Goal: Information Seeking & Learning: Learn about a topic

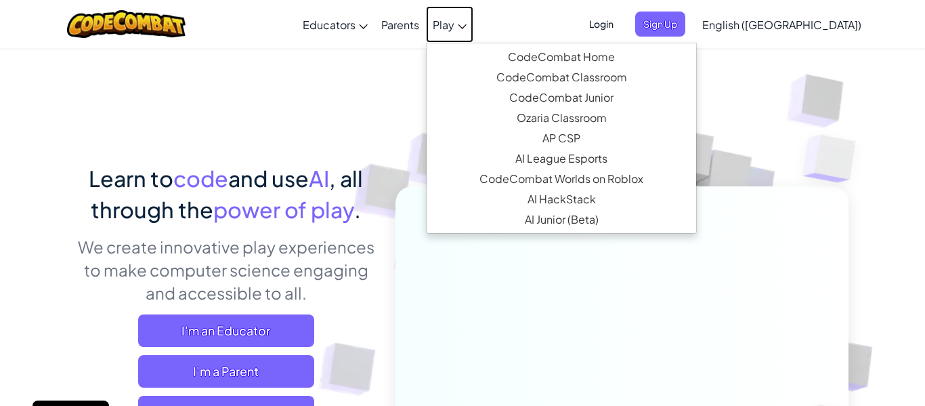
click at [467, 24] on icon at bounding box center [462, 26] width 9 height 5
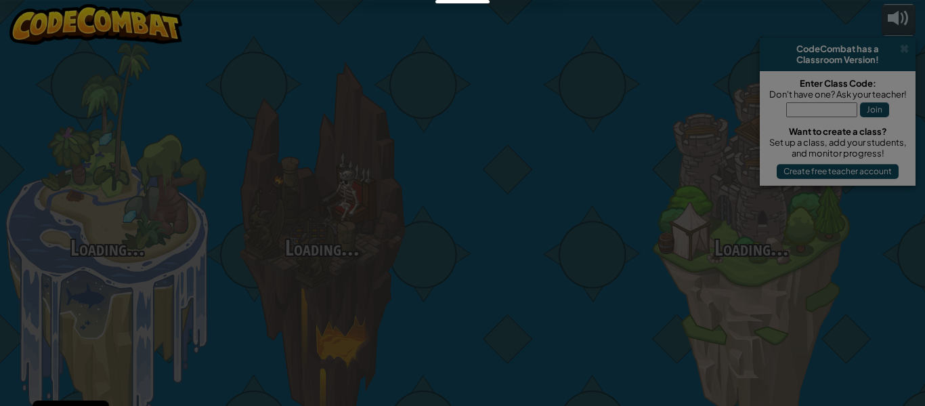
click at [504, 22] on div at bounding box center [462, 203] width 925 height 406
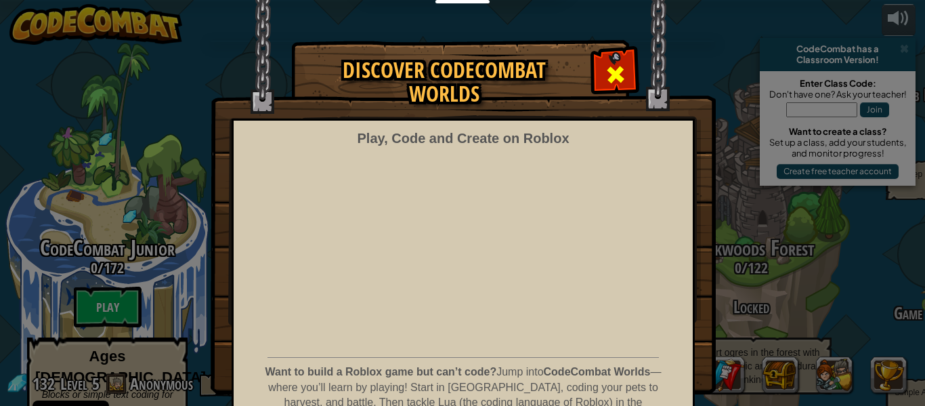
click at [599, 72] on div at bounding box center [615, 72] width 43 height 43
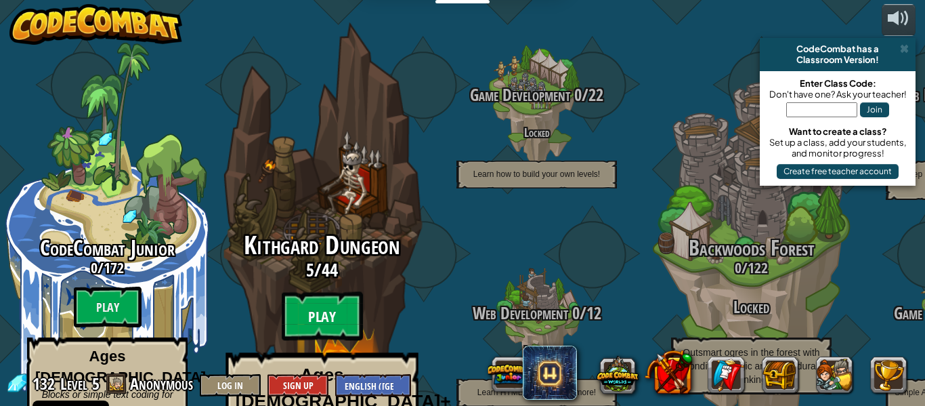
click at [315, 292] on btn "Play" at bounding box center [322, 316] width 81 height 49
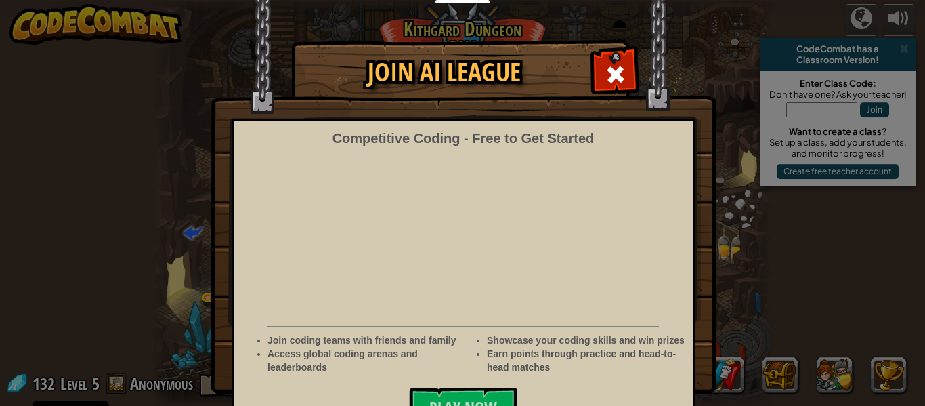
scroll to position [45, 0]
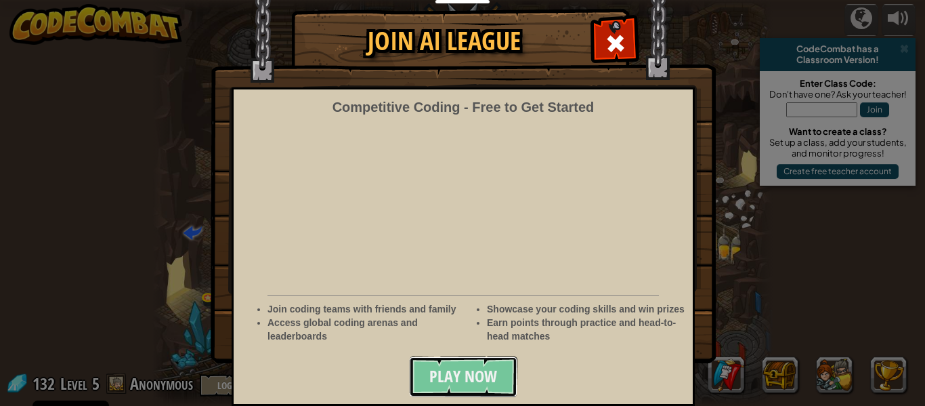
click at [463, 380] on span "Play Now" at bounding box center [463, 376] width 68 height 22
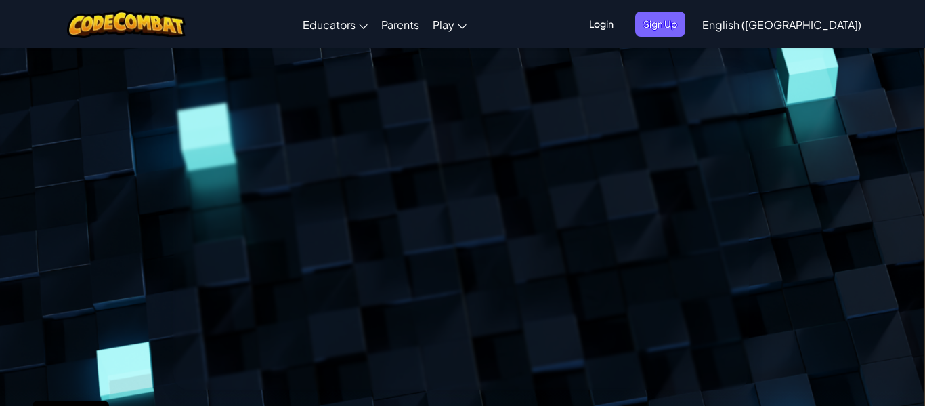
scroll to position [0, 4]
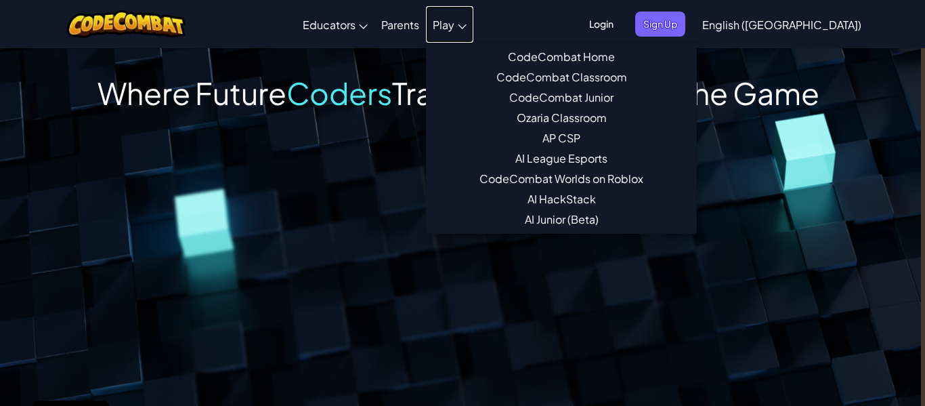
click at [454, 30] on span "Play" at bounding box center [444, 25] width 22 height 14
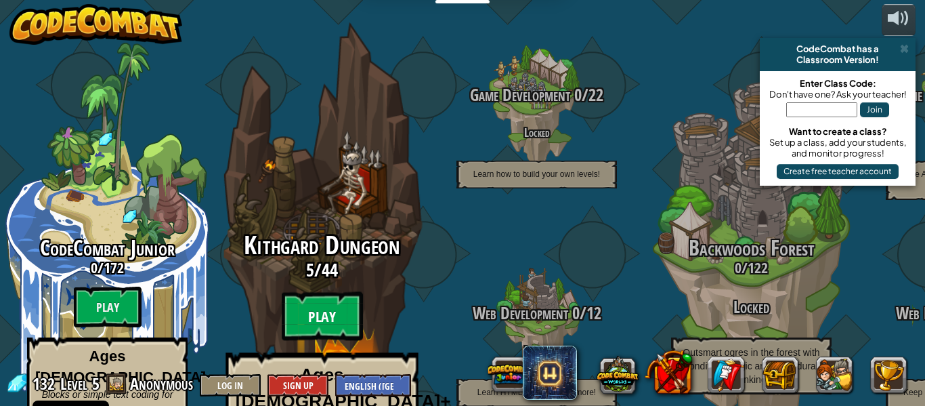
click at [338, 292] on btn "Play" at bounding box center [322, 316] width 81 height 49
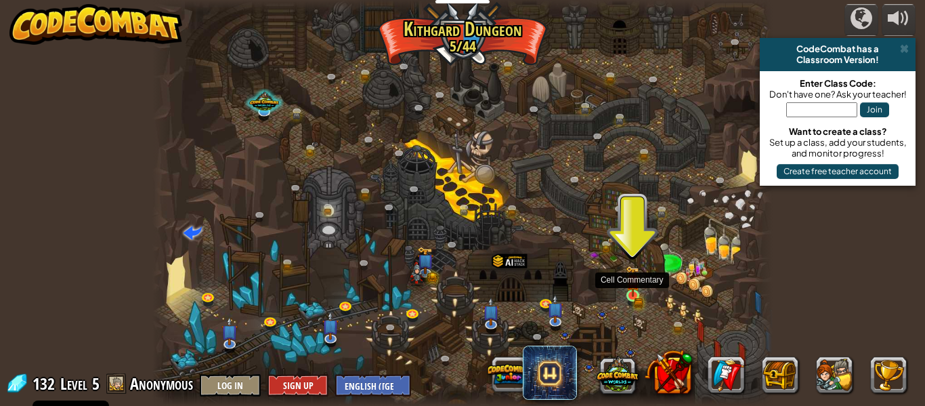
click at [628, 294] on img at bounding box center [633, 280] width 14 height 31
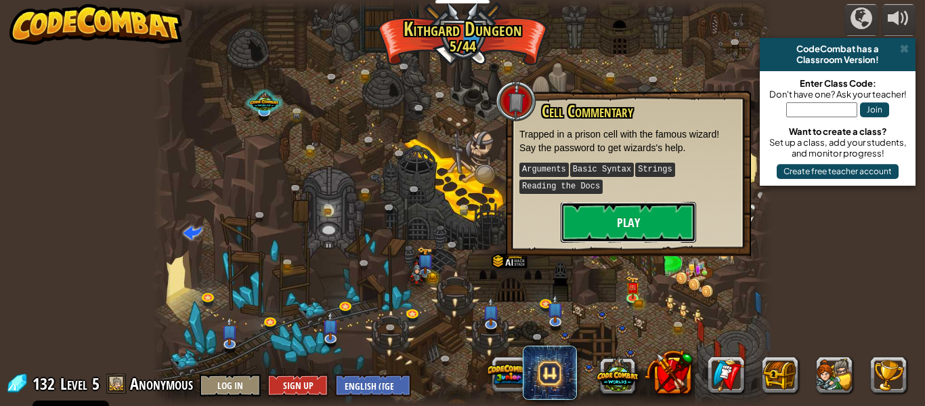
click at [615, 228] on button "Play" at bounding box center [628, 222] width 135 height 41
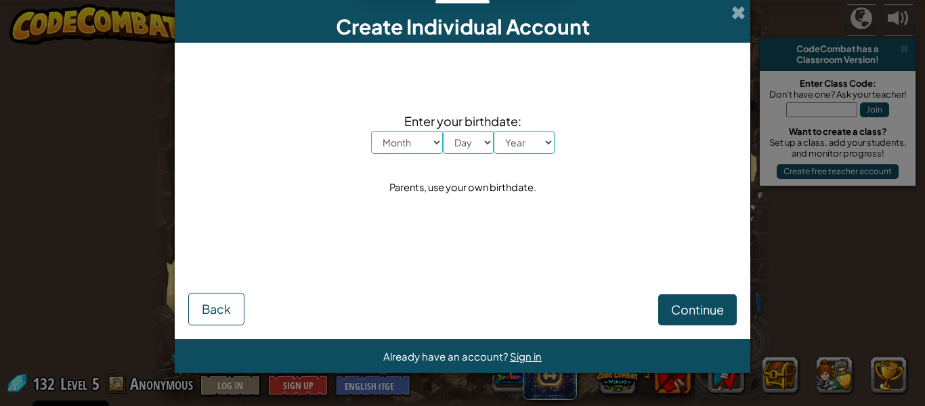
click at [422, 146] on select "Month January February March April May June July August September October Novem…" at bounding box center [407, 142] width 72 height 23
select select "4"
click at [371, 131] on select "Month January February March April May June July August September October Novem…" at bounding box center [407, 142] width 72 height 23
click at [473, 152] on select "Day 1 2 3 4 5 6 7 8 9 10 11 12 13 14 15 16 17 18 19 20 21 22 23 24 25 26 27 28 …" at bounding box center [468, 142] width 51 height 23
select select "3"
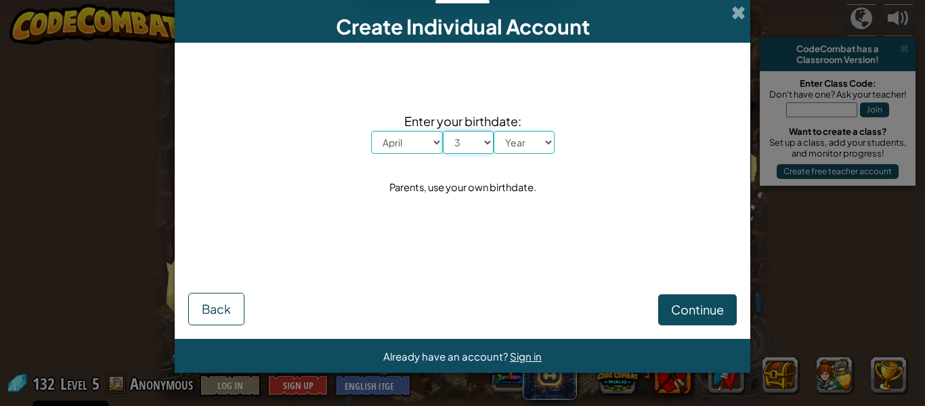
click at [443, 131] on select "Day 1 2 3 4 5 6 7 8 9 10 11 12 13 14 15 16 17 18 19 20 21 22 23 24 25 26 27 28 …" at bounding box center [468, 142] width 51 height 23
click at [517, 152] on select "Year [DATE] 2024 2023 2022 2021 2020 2019 2018 2017 2016 2015 2014 2013 2012 20…" at bounding box center [524, 142] width 61 height 23
click at [528, 146] on select "Year [DATE] 2024 2023 2022 2021 2020 2019 2018 2017 2016 2015 2014 2013 2012 20…" at bounding box center [524, 142] width 61 height 23
select select "2011"
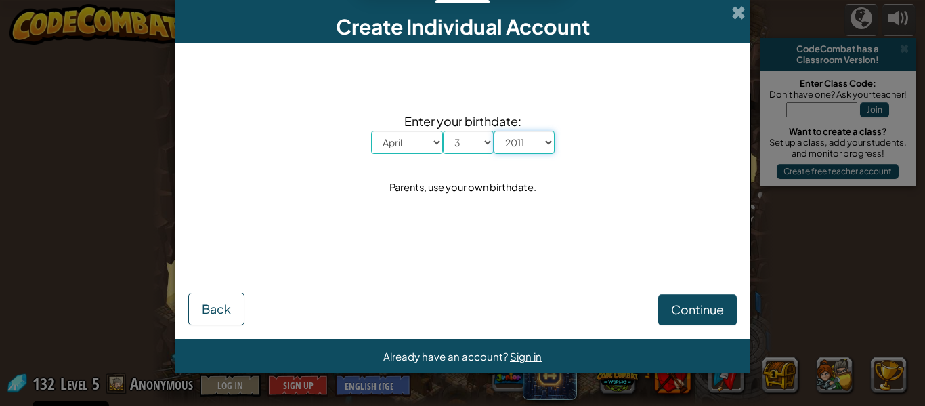
click at [494, 131] on select "Year [DATE] 2024 2023 2022 2021 2020 2019 2018 2017 2016 2015 2014 2013 2012 20…" at bounding box center [524, 142] width 61 height 23
click at [706, 320] on button "Continue" at bounding box center [697, 309] width 79 height 31
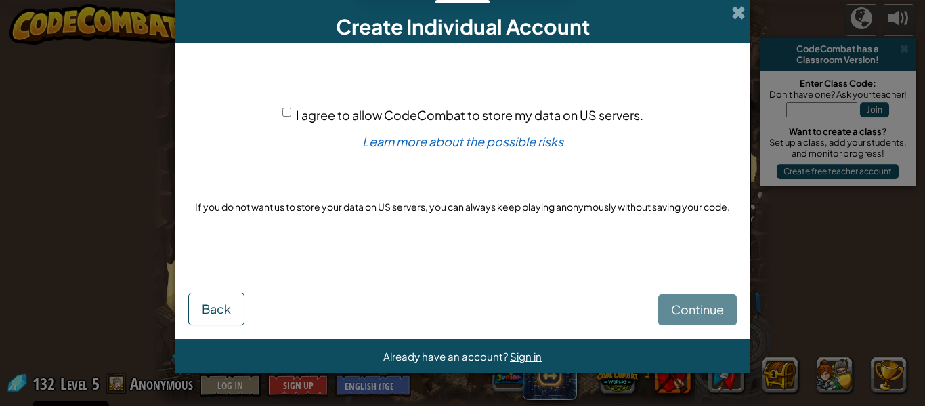
click at [691, 317] on div "Continue Back" at bounding box center [462, 294] width 549 height 61
click at [290, 115] on input "I agree to allow CodeCombat to store my data on US servers." at bounding box center [286, 112] width 9 height 9
checkbox input "true"
click at [667, 307] on button "Continue" at bounding box center [697, 309] width 79 height 31
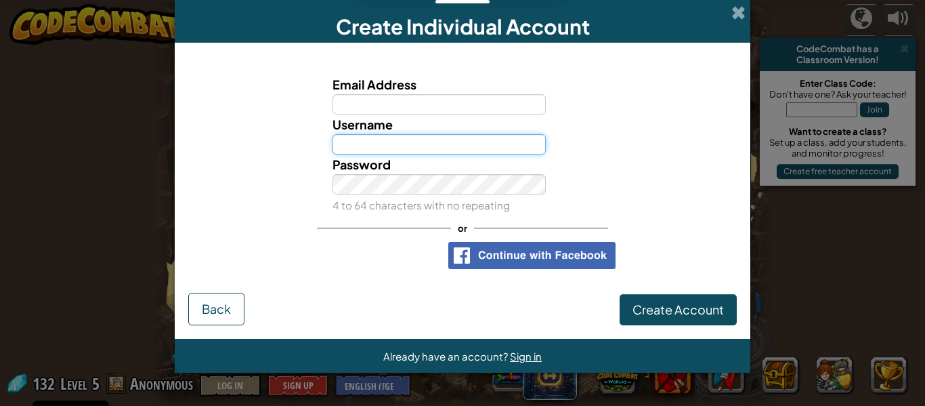
click at [417, 147] on input "Username" at bounding box center [439, 144] width 214 height 20
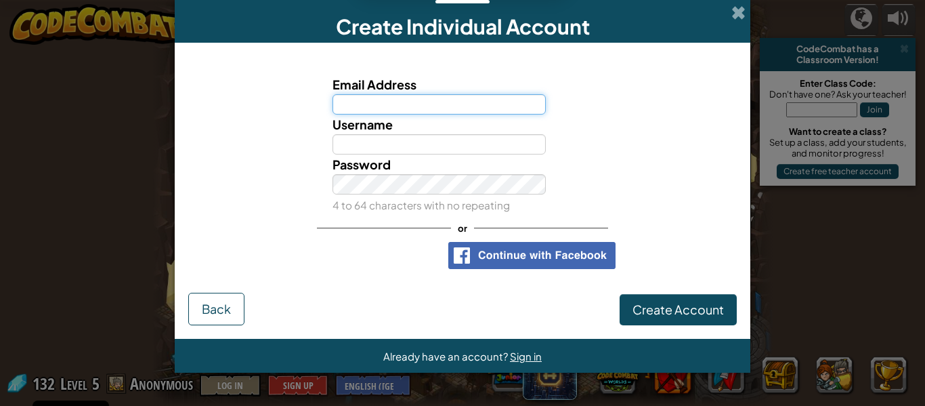
click at [437, 104] on input "Email Address" at bounding box center [439, 104] width 214 height 20
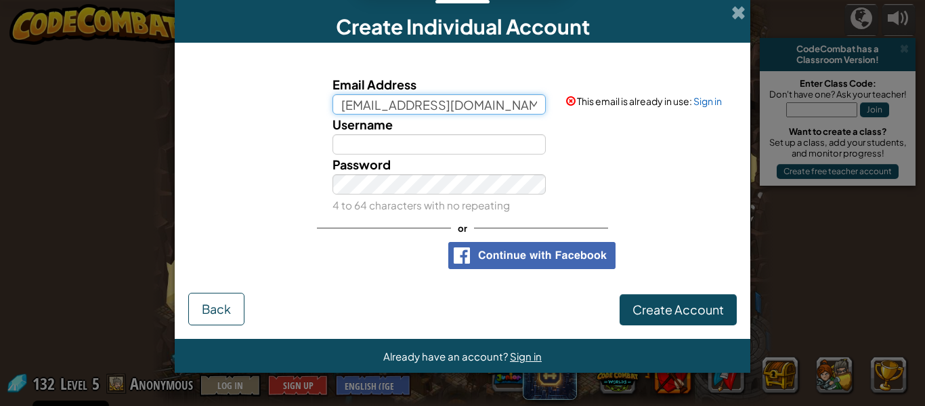
click at [539, 110] on input "[EMAIL_ADDRESS][DOMAIN_NAME]" at bounding box center [439, 104] width 214 height 20
click at [452, 112] on input "4076@ck" at bounding box center [439, 104] width 214 height 20
type input "4"
click at [372, 96] on input "Email Address" at bounding box center [439, 104] width 214 height 20
type input "[EMAIL_ADDRESS][DOMAIN_NAME]"
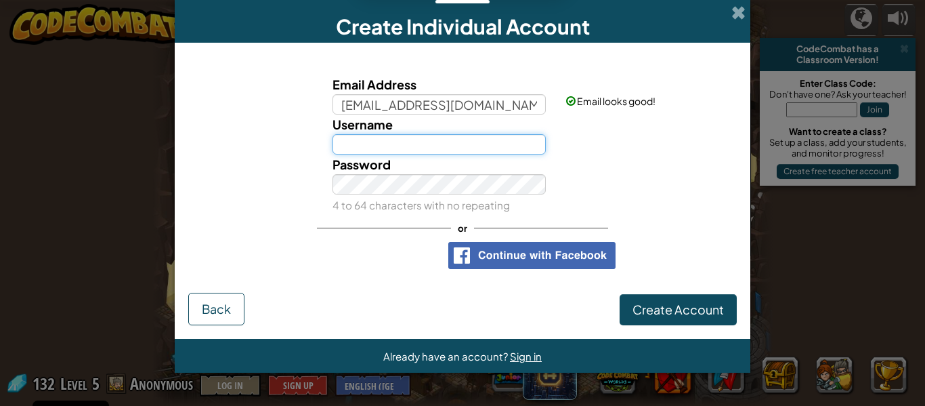
click at [433, 143] on input "Username" at bounding box center [439, 144] width 214 height 20
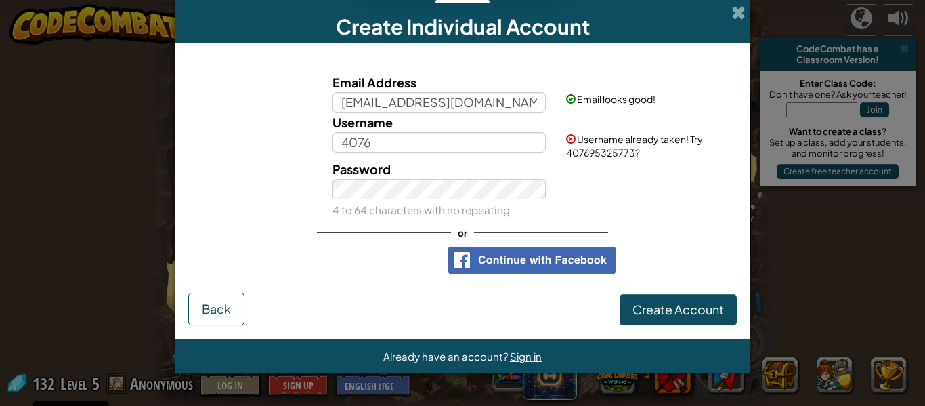
click at [748, 236] on form "Email Address [EMAIL_ADDRESS][DOMAIN_NAME] Email looks good! Username 4076 User…" at bounding box center [463, 191] width 576 height 296
click at [476, 152] on input "4076" at bounding box center [439, 142] width 214 height 20
type input "407695325773"
click at [400, 313] on div "Create Account Back" at bounding box center [462, 307] width 549 height 35
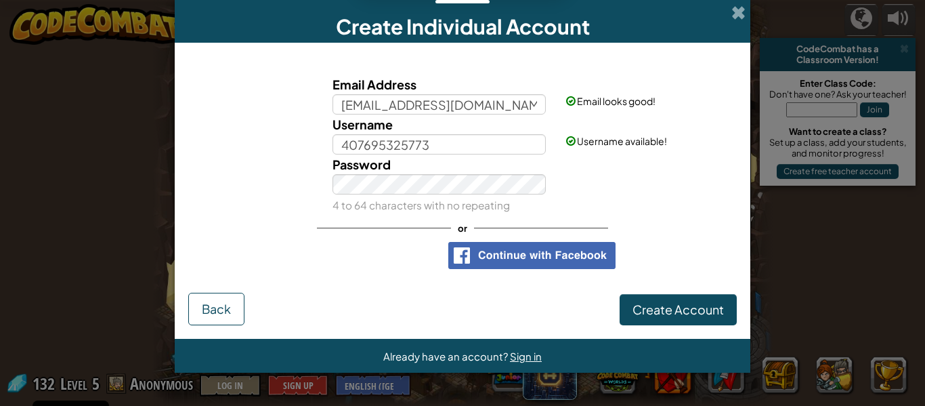
click at [387, 333] on form "Email Address [EMAIL_ADDRESS][DOMAIN_NAME] Email looks good! Username 407695325…" at bounding box center [463, 191] width 576 height 296
click at [657, 304] on span "Create Account" at bounding box center [677, 309] width 91 height 16
click at [265, 228] on div "Email Address [EMAIL_ADDRESS][DOMAIN_NAME] Email looks good! Username 407695325…" at bounding box center [462, 172] width 549 height 232
click at [295, 198] on div "Invalid Password 4 to 64 characters with no repeating" at bounding box center [462, 184] width 562 height 60
click at [730, 305] on button "Create Account" at bounding box center [678, 309] width 117 height 31
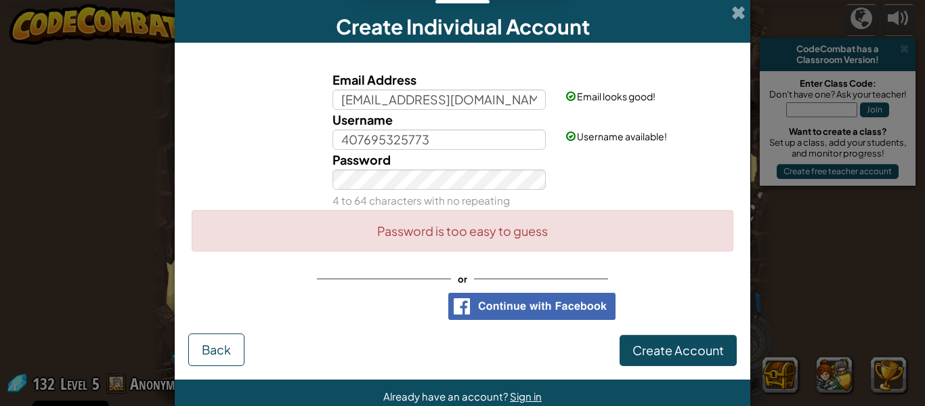
click at [674, 370] on form "Email Address [EMAIL_ADDRESS][DOMAIN_NAME] Email looks good! Username 407695325…" at bounding box center [463, 211] width 576 height 337
click at [675, 331] on div "Email Address [EMAIL_ADDRESS][DOMAIN_NAME] Email looks good! Username 407695325…" at bounding box center [462, 194] width 549 height 277
click at [673, 345] on button "Create Account" at bounding box center [678, 350] width 117 height 31
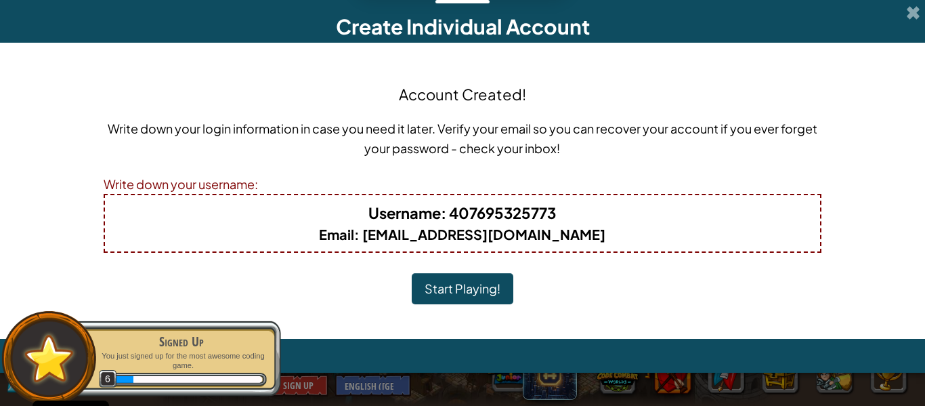
click at [475, 304] on div "Account Created! Write down your login information in case you need it later. V…" at bounding box center [463, 190] width 718 height 269
click at [476, 295] on button "Start Playing!" at bounding box center [463, 288] width 102 height 31
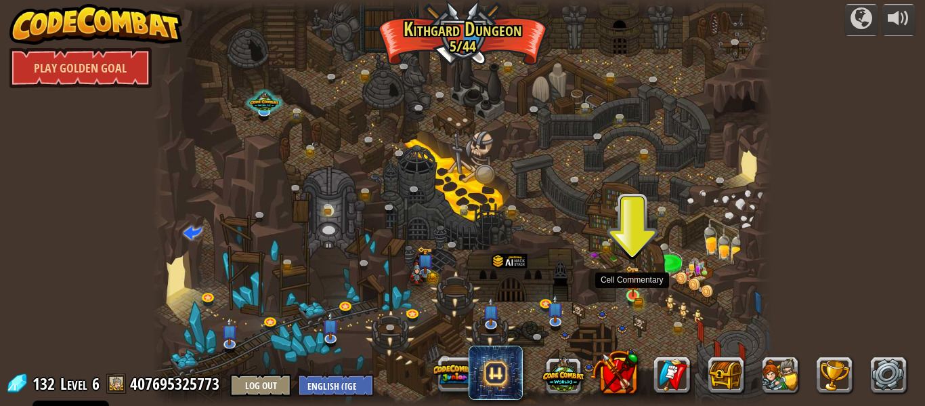
click at [628, 288] on img at bounding box center [633, 280] width 14 height 31
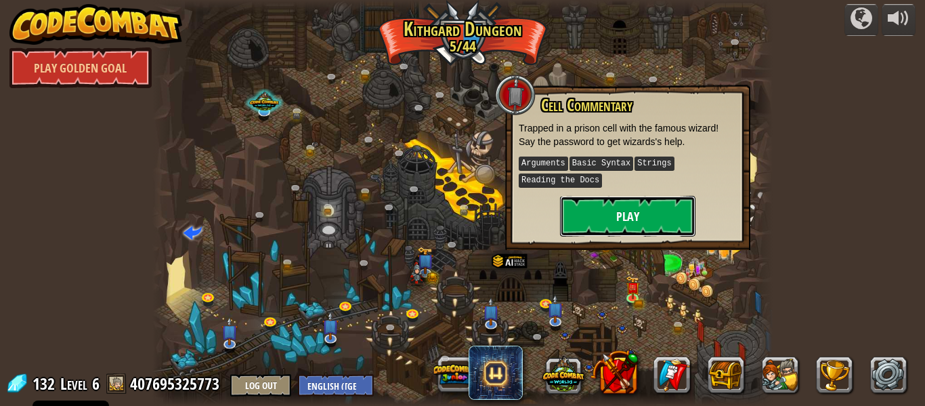
click at [678, 196] on button "Play" at bounding box center [627, 216] width 135 height 41
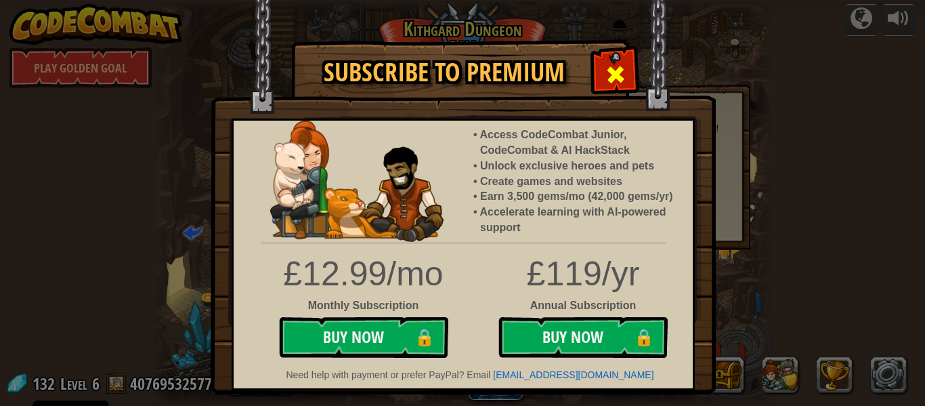
click at [622, 68] on span at bounding box center [616, 75] width 22 height 22
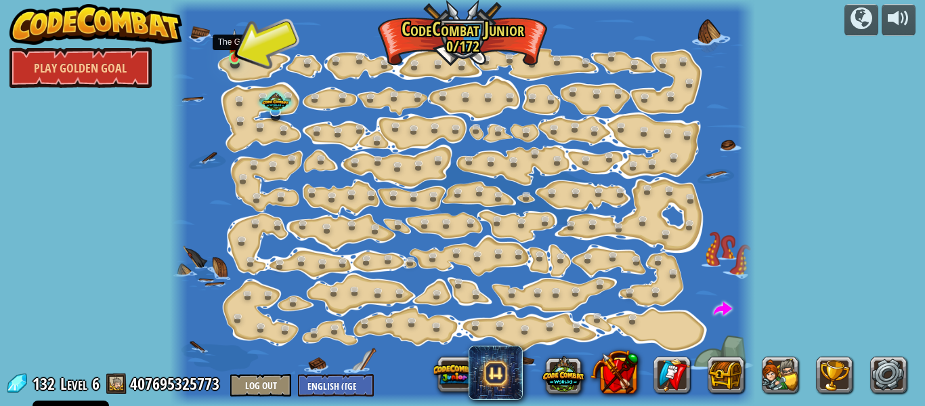
click at [230, 56] on img at bounding box center [234, 44] width 13 height 30
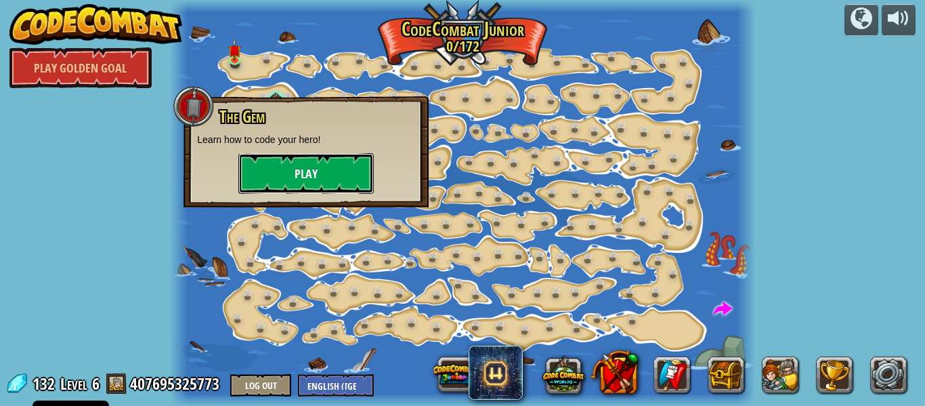
click at [322, 169] on button "Play" at bounding box center [305, 173] width 135 height 41
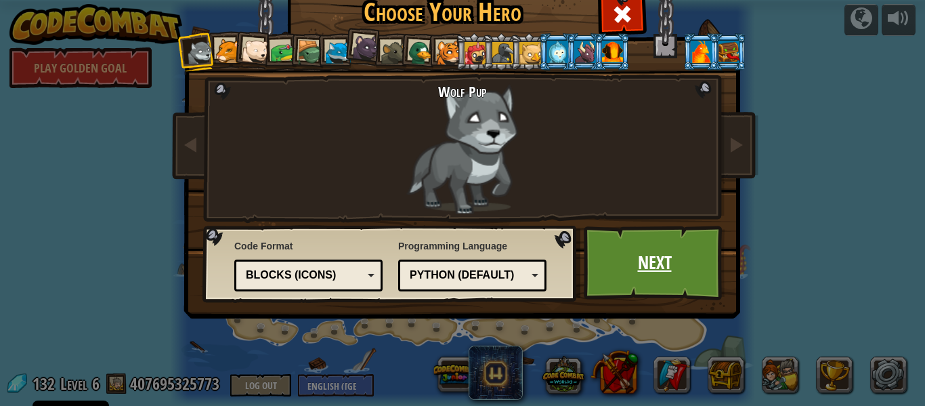
click at [603, 249] on link "Next" at bounding box center [655, 262] width 142 height 74
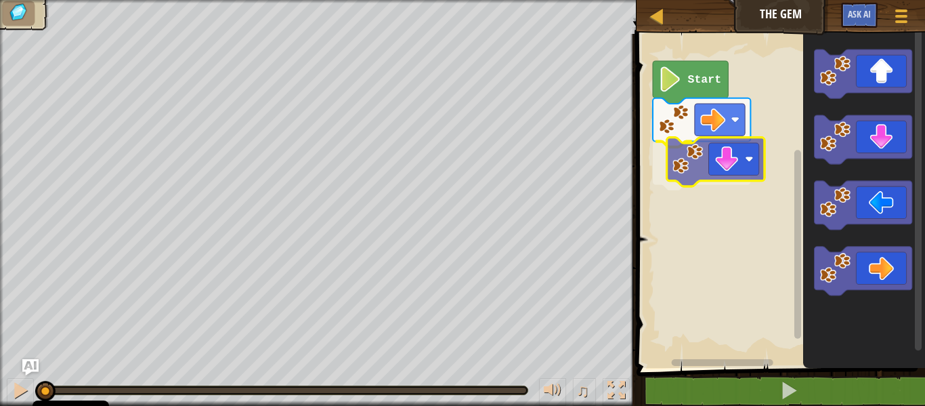
click at [681, 156] on div "Start" at bounding box center [778, 197] width 293 height 341
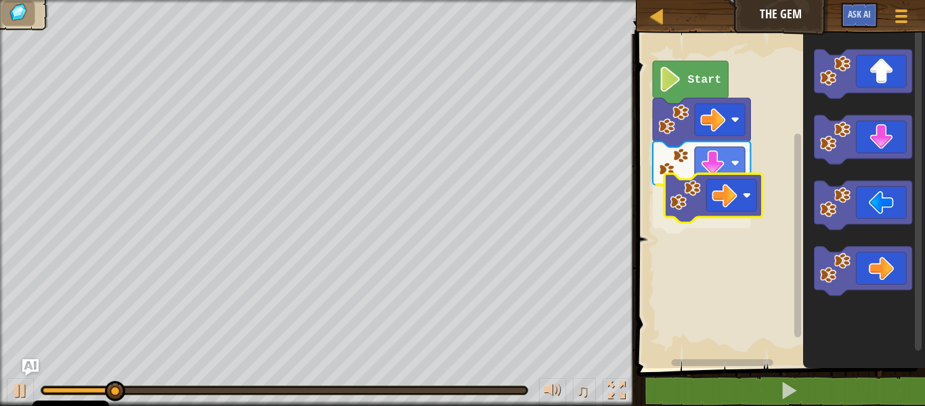
click at [681, 176] on div "Start" at bounding box center [778, 197] width 293 height 341
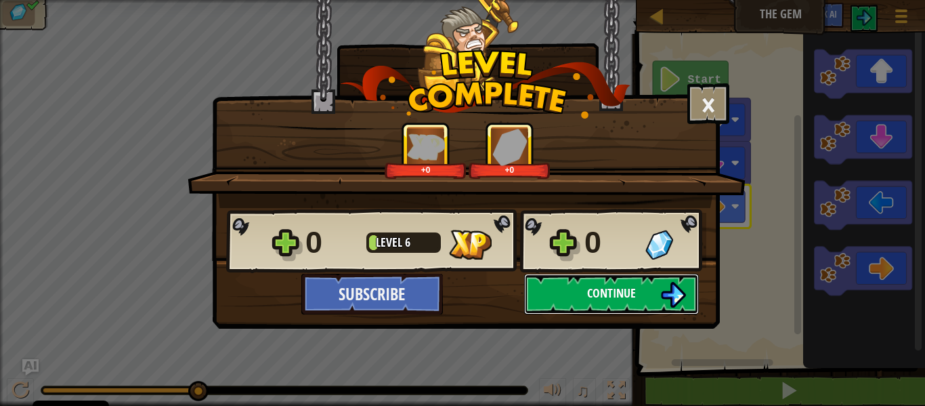
click at [612, 292] on span "Continue" at bounding box center [611, 292] width 49 height 17
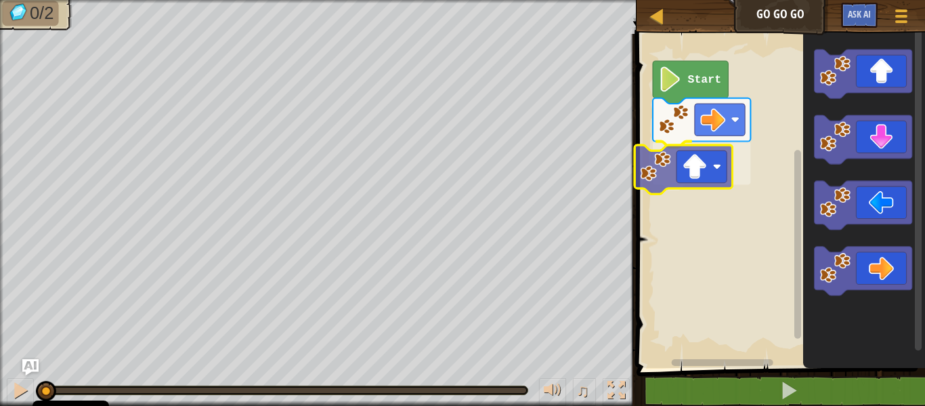
click at [653, 185] on div "Start" at bounding box center [778, 197] width 293 height 341
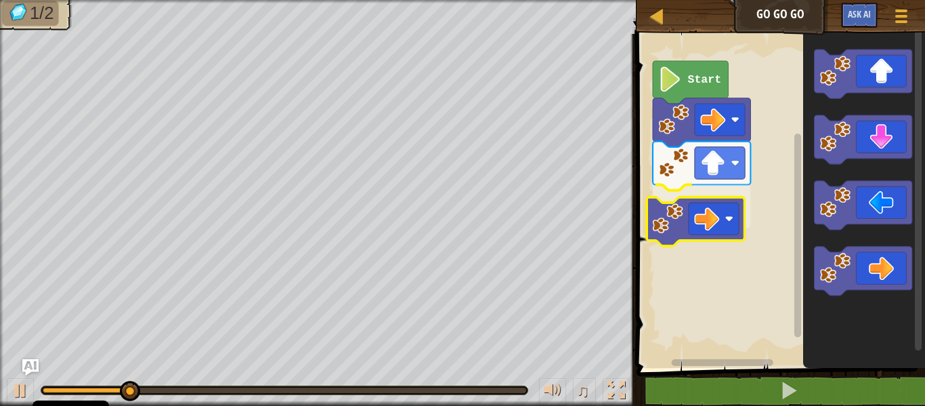
click at [672, 211] on div "Start" at bounding box center [778, 197] width 293 height 341
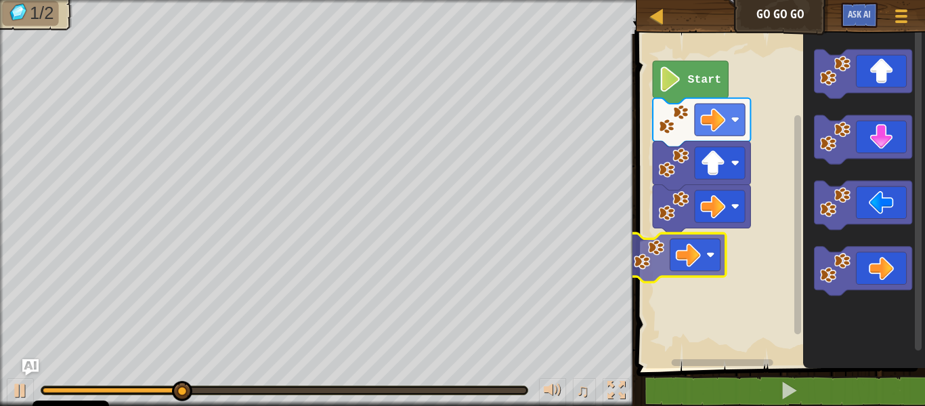
click at [636, 257] on div "Start" at bounding box center [778, 197] width 293 height 341
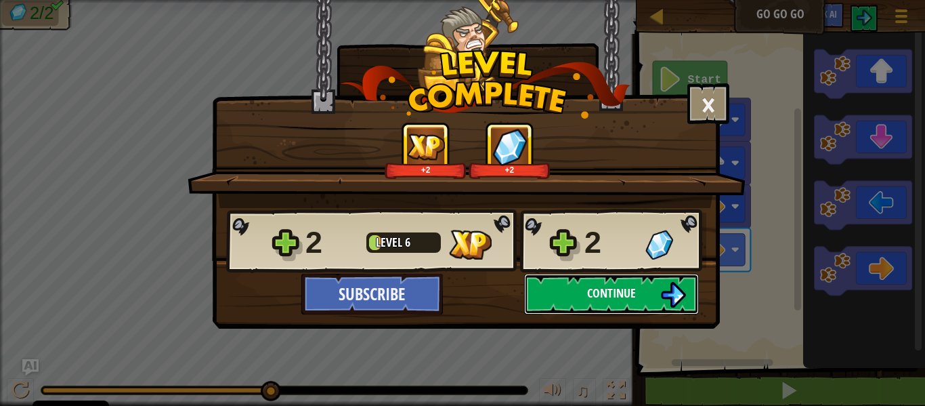
click at [658, 293] on button "Continue" at bounding box center [611, 294] width 175 height 41
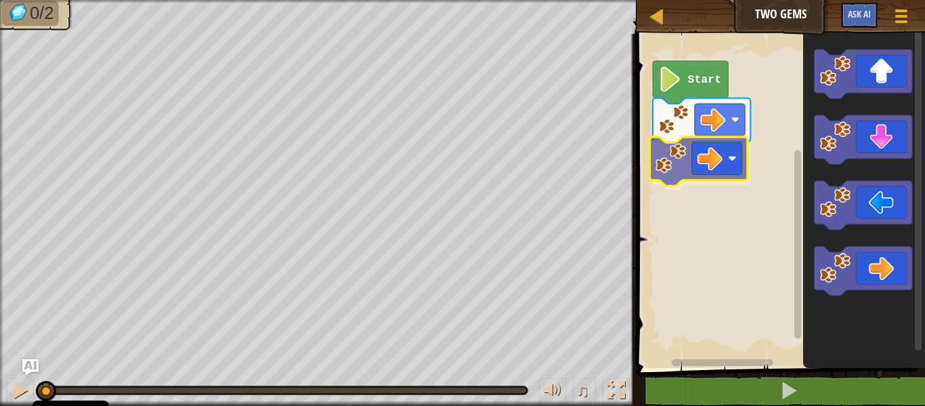
click at [672, 145] on div "Start" at bounding box center [778, 197] width 293 height 341
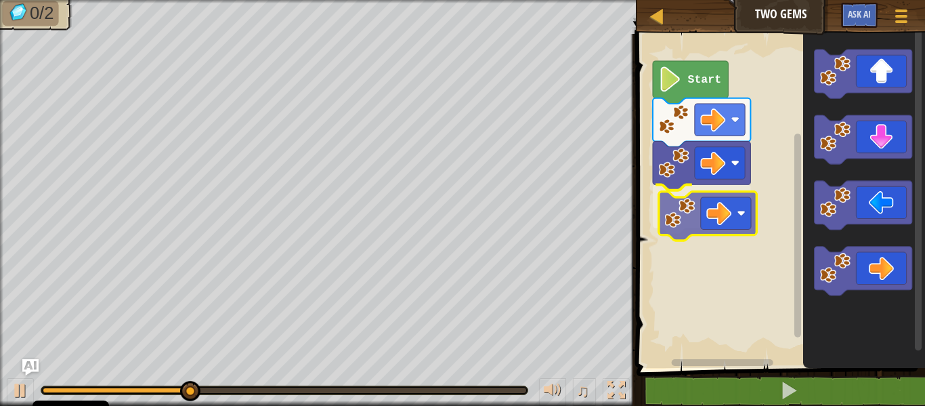
click at [668, 204] on div "Start" at bounding box center [778, 197] width 293 height 341
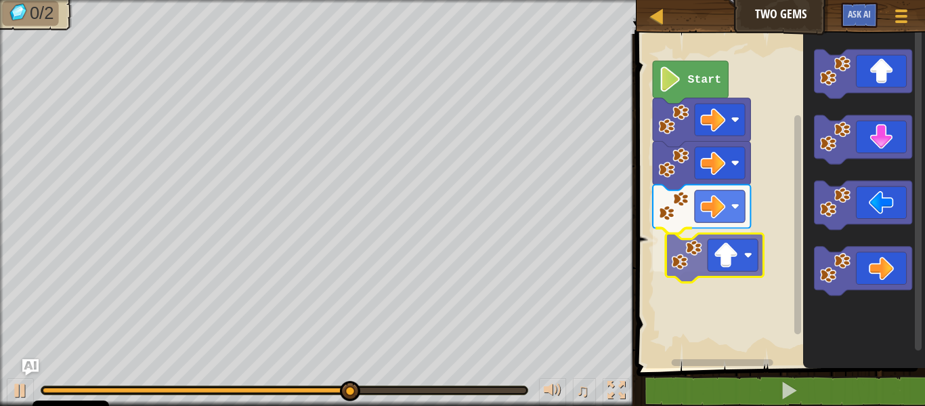
click at [679, 251] on div "Start" at bounding box center [778, 197] width 293 height 341
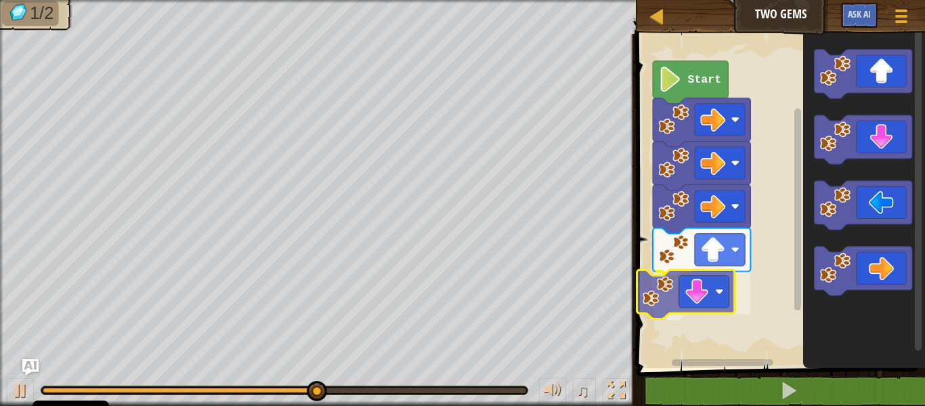
click at [666, 311] on div "Start" at bounding box center [778, 197] width 293 height 341
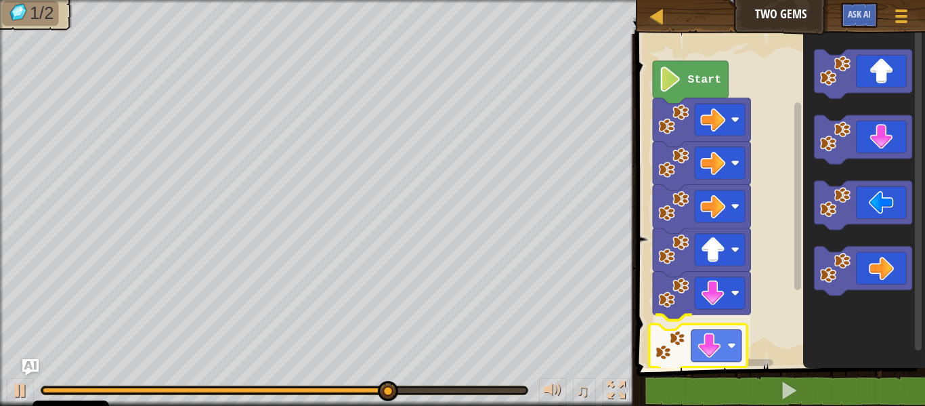
click at [676, 335] on div "Start" at bounding box center [778, 197] width 293 height 341
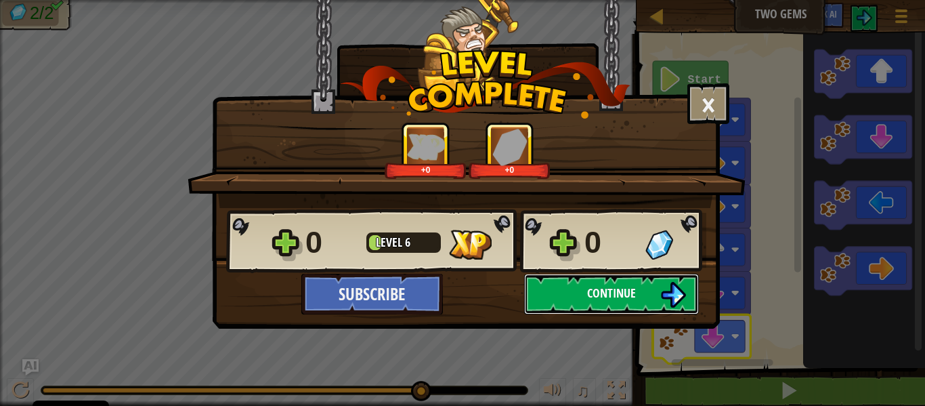
click at [591, 288] on span "Continue" at bounding box center [611, 292] width 49 height 17
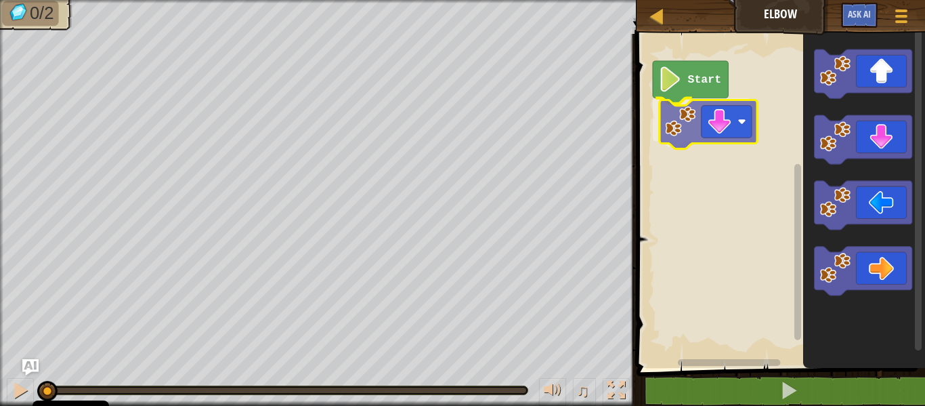
click at [683, 141] on div "Start" at bounding box center [778, 197] width 293 height 341
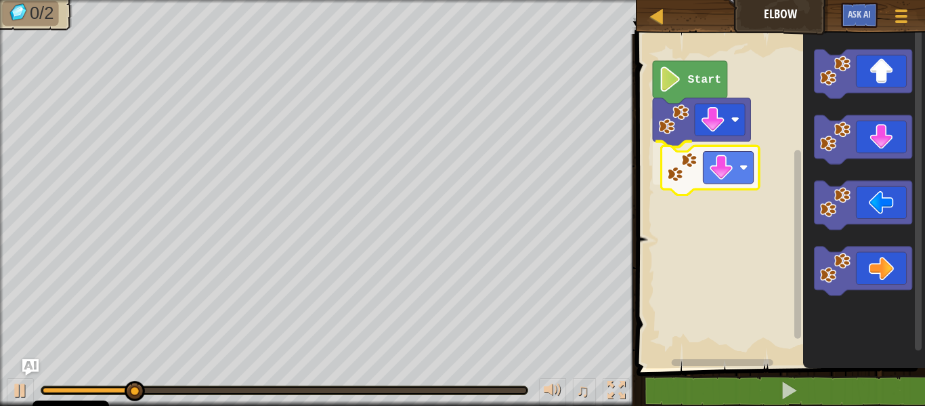
click at [661, 179] on div "Start" at bounding box center [778, 197] width 293 height 341
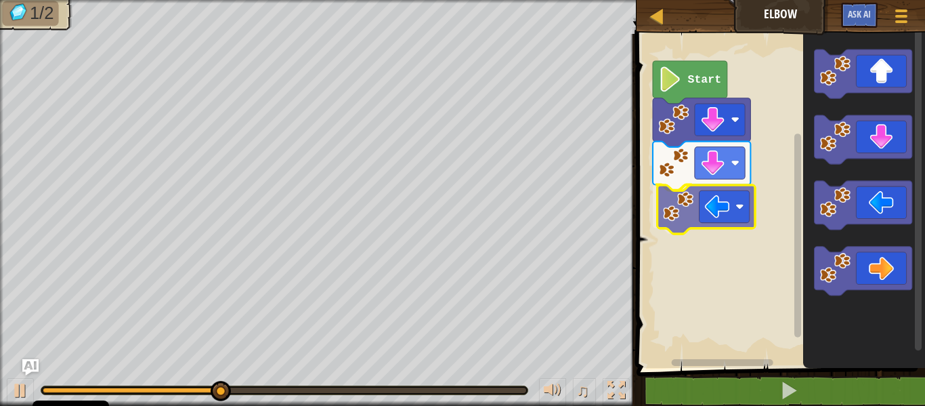
click at [662, 210] on div "Start" at bounding box center [778, 197] width 293 height 341
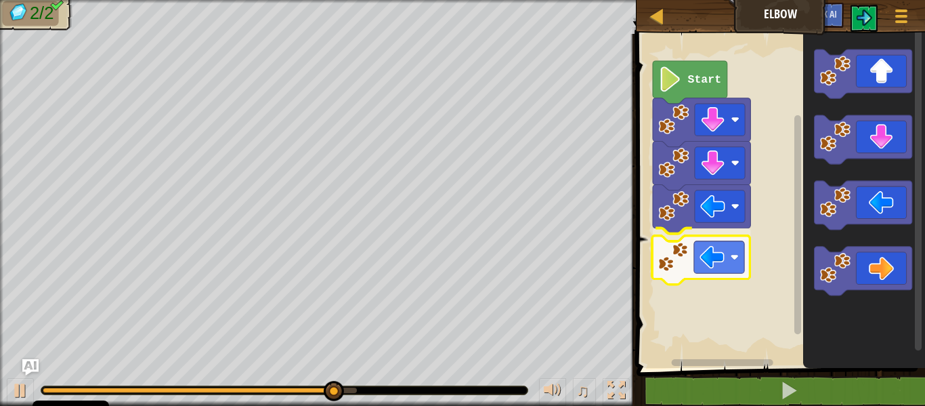
click at [653, 273] on div "Start" at bounding box center [778, 197] width 293 height 341
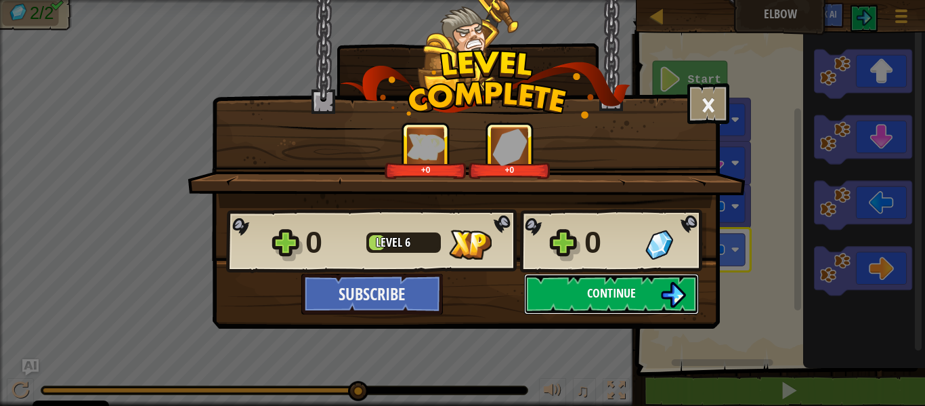
click at [548, 292] on button "Continue" at bounding box center [611, 294] width 175 height 41
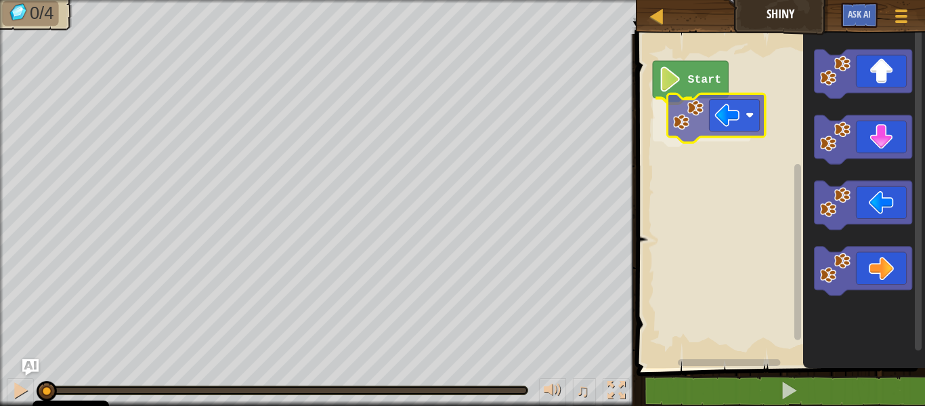
click at [687, 132] on div "Start" at bounding box center [778, 197] width 293 height 341
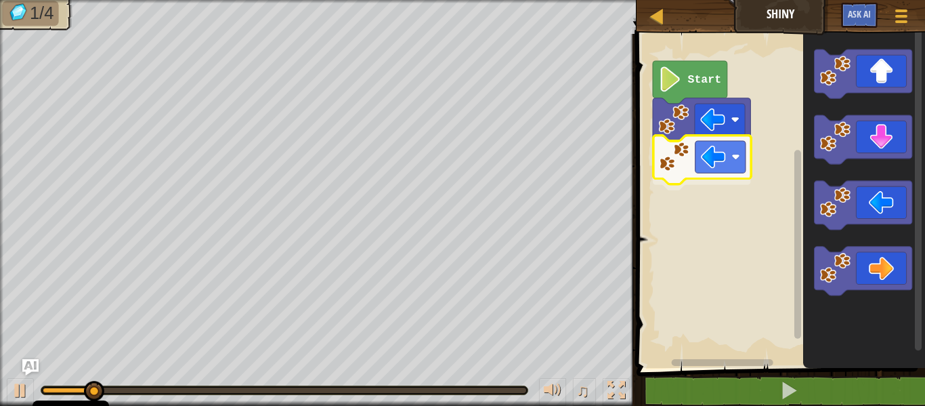
click at [668, 165] on div "Start" at bounding box center [778, 197] width 293 height 341
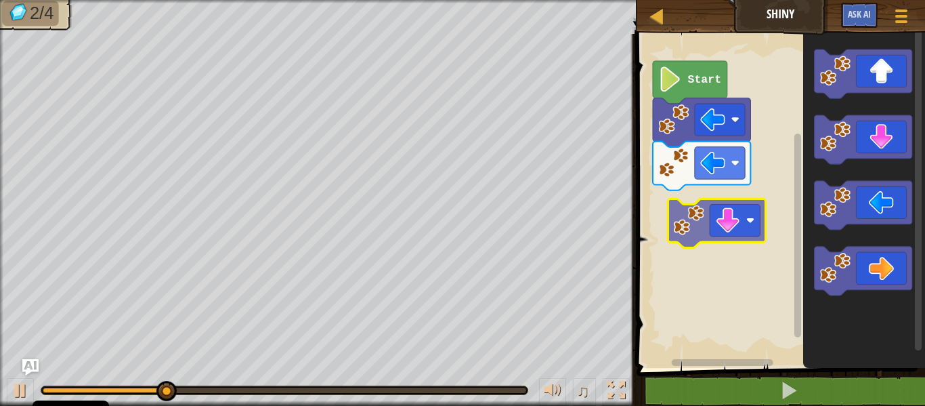
click at [676, 225] on div "Start" at bounding box center [778, 197] width 293 height 341
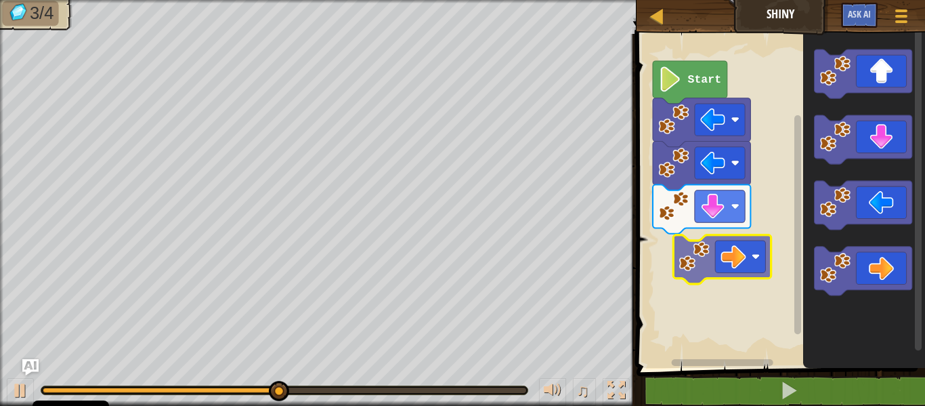
click at [678, 242] on div "Start" at bounding box center [778, 197] width 293 height 341
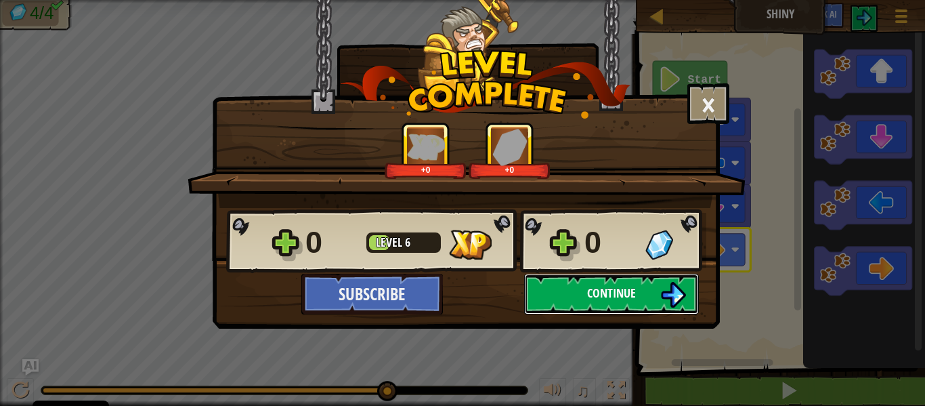
click at [604, 285] on span "Continue" at bounding box center [611, 292] width 49 height 17
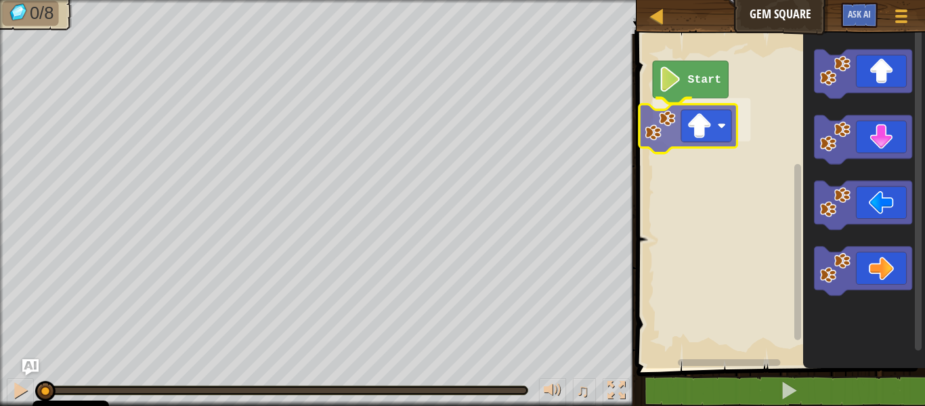
click at [672, 113] on div "Start" at bounding box center [778, 197] width 293 height 341
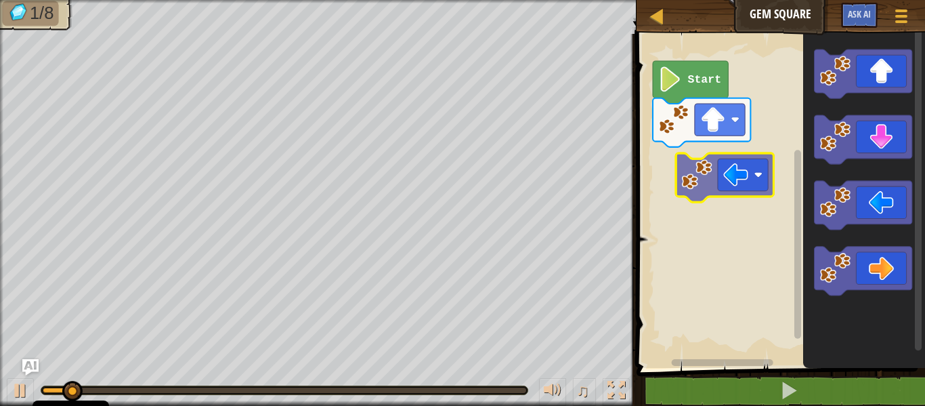
click at [656, 161] on div "Start" at bounding box center [778, 197] width 293 height 341
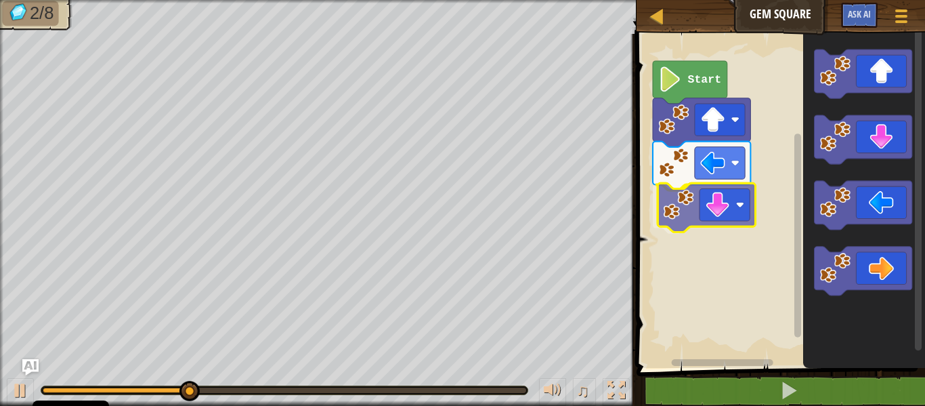
click at [683, 220] on div "Start" at bounding box center [778, 197] width 293 height 341
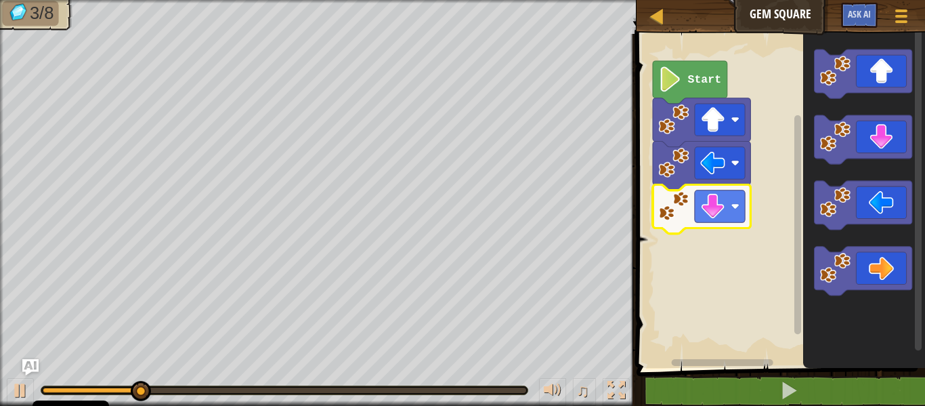
click at [838, 165] on icon "Blockly Workspace" at bounding box center [864, 197] width 122 height 341
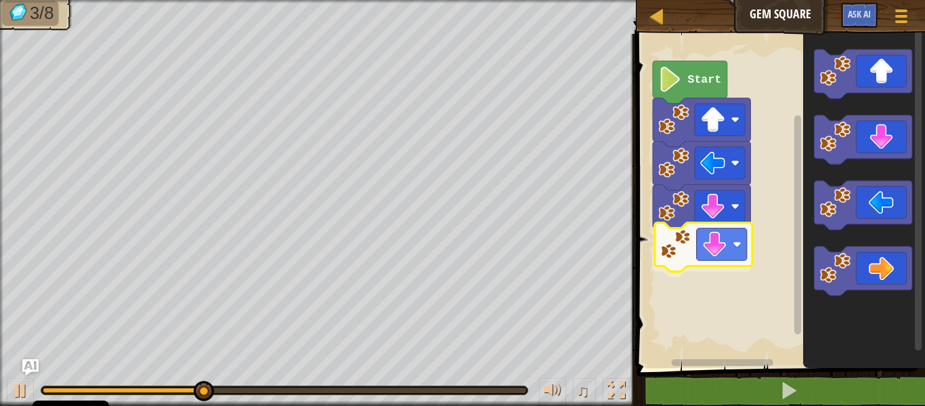
click at [680, 259] on div "Start" at bounding box center [778, 197] width 293 height 341
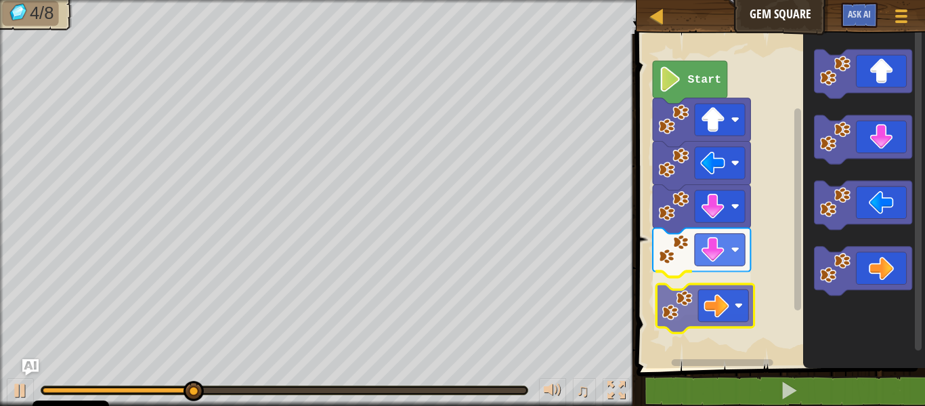
click at [654, 314] on div "Start" at bounding box center [778, 197] width 293 height 341
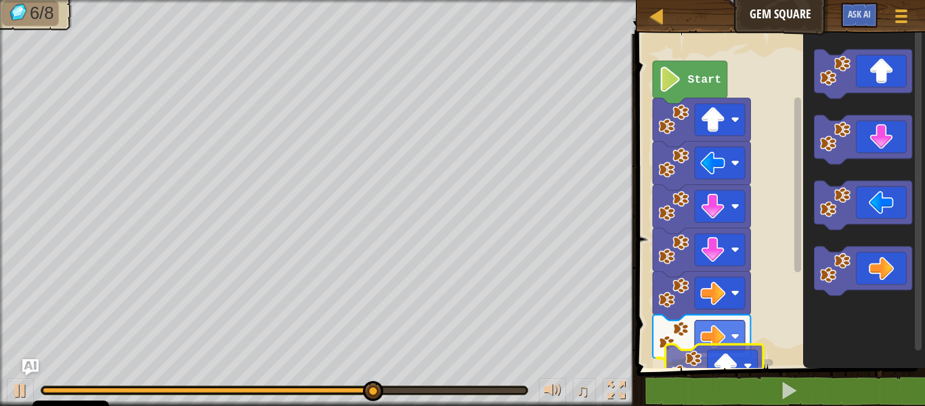
click at [688, 375] on div "1 ההההההההההההההההההההההההההההההההההההההההההההההההההההההההההההההההההההההההההההה…" at bounding box center [778, 246] width 293 height 410
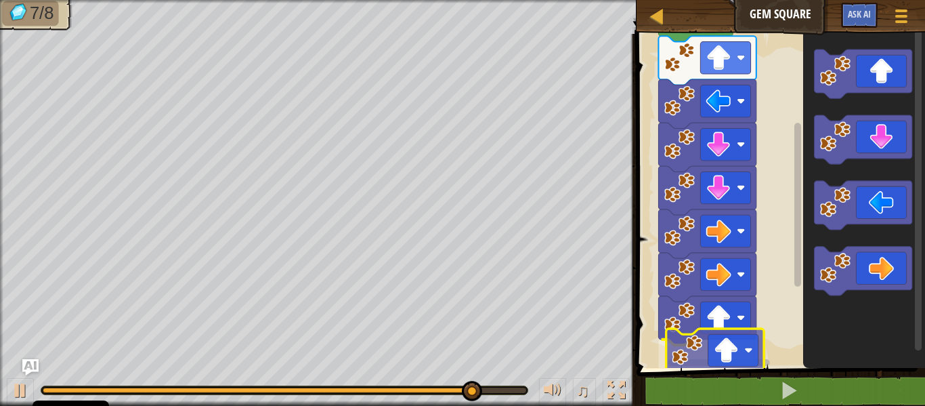
click at [686, 358] on div "Start" at bounding box center [778, 197] width 293 height 341
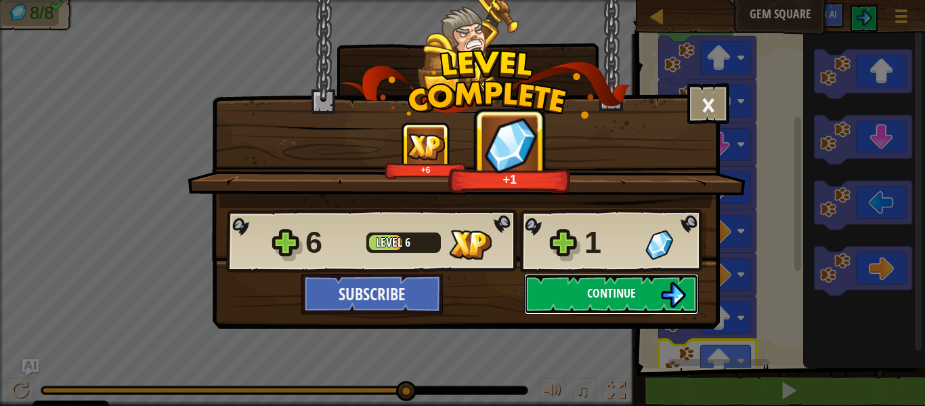
click at [574, 292] on button "Continue" at bounding box center [611, 294] width 175 height 41
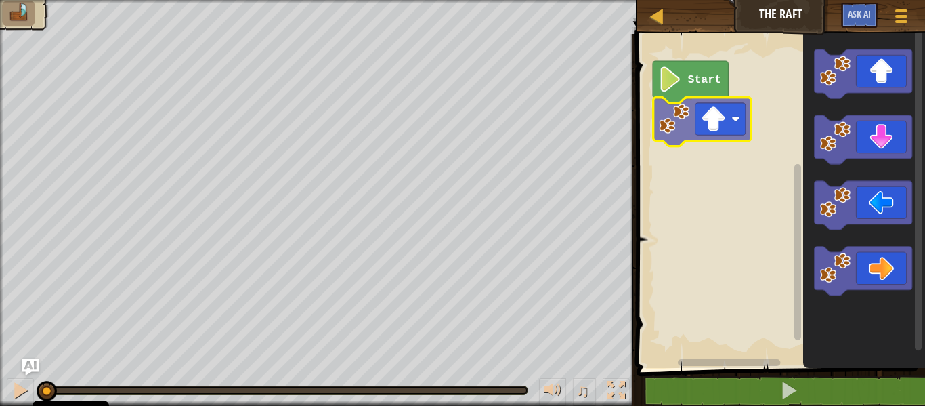
click at [674, 134] on div "Start" at bounding box center [778, 197] width 293 height 341
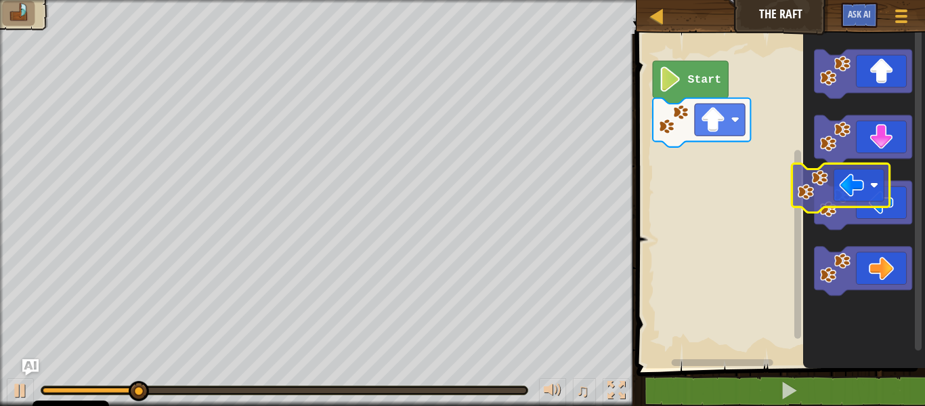
click at [800, 183] on div "Start" at bounding box center [778, 197] width 293 height 341
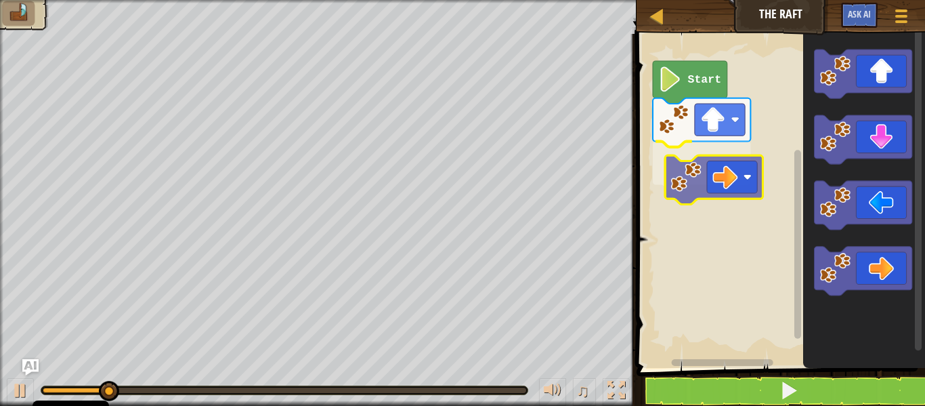
click at [693, 162] on div "Start" at bounding box center [778, 197] width 293 height 341
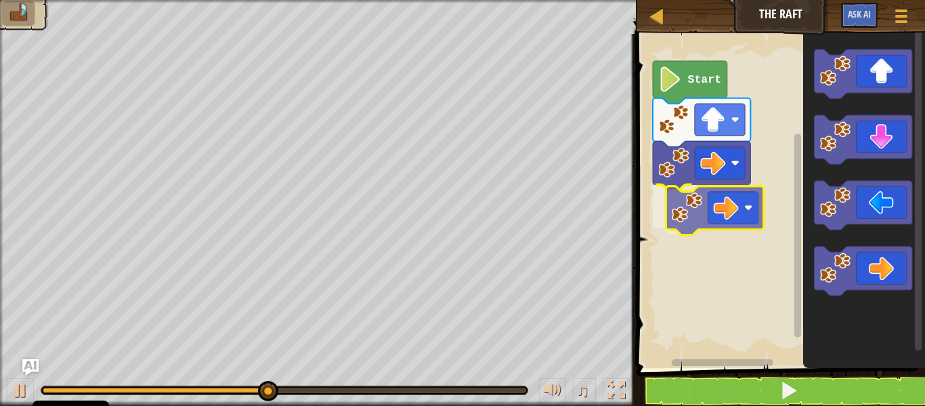
click at [678, 196] on div "Start" at bounding box center [778, 197] width 293 height 341
